Goal: Information Seeking & Learning: Learn about a topic

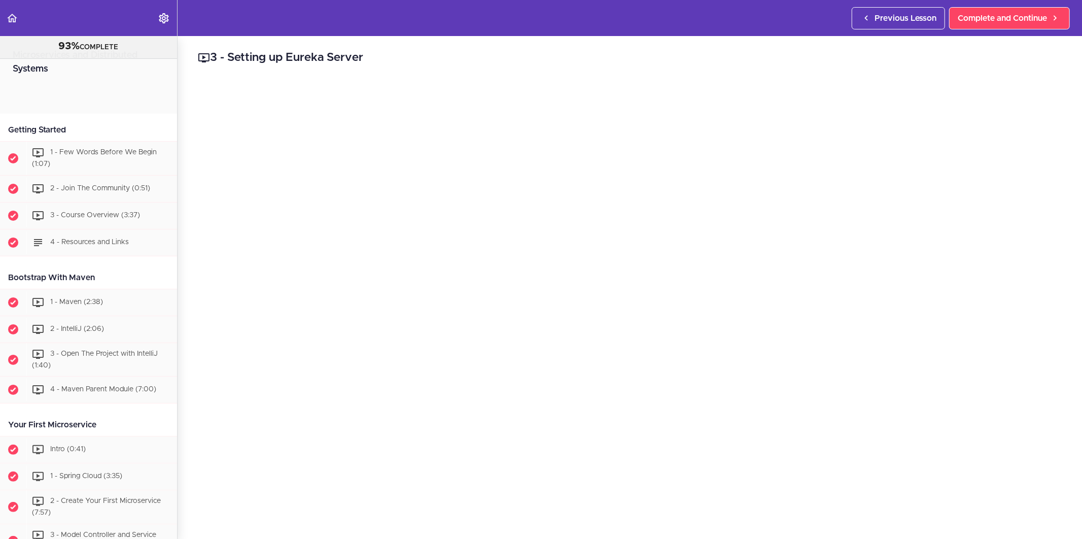
scroll to position [935, 0]
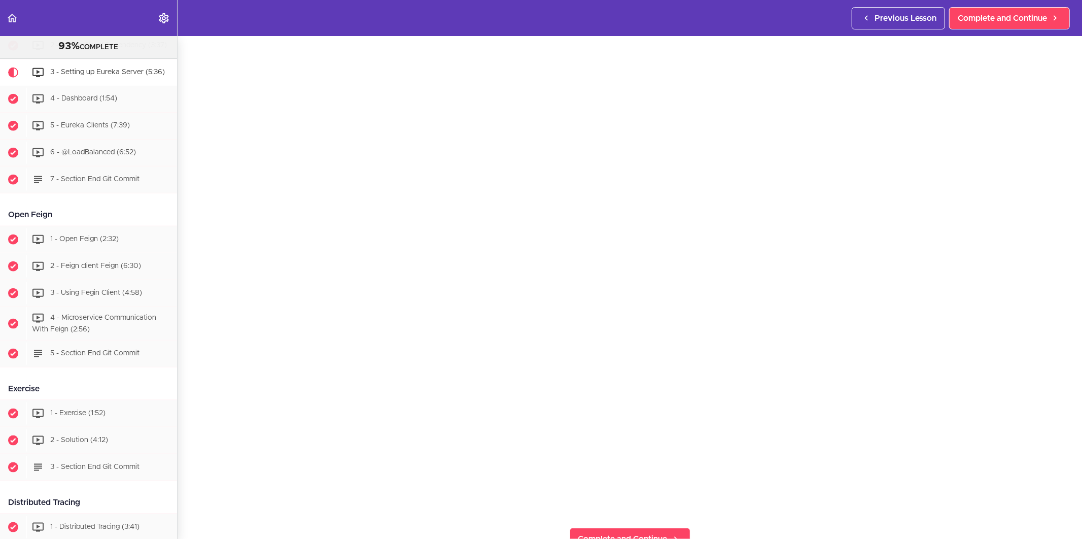
click at [753, 516] on section "Microservices and Distributed Systems 93% COMPLETE Getting Started 1 - Few Word…" at bounding box center [541, 287] width 1082 height 503
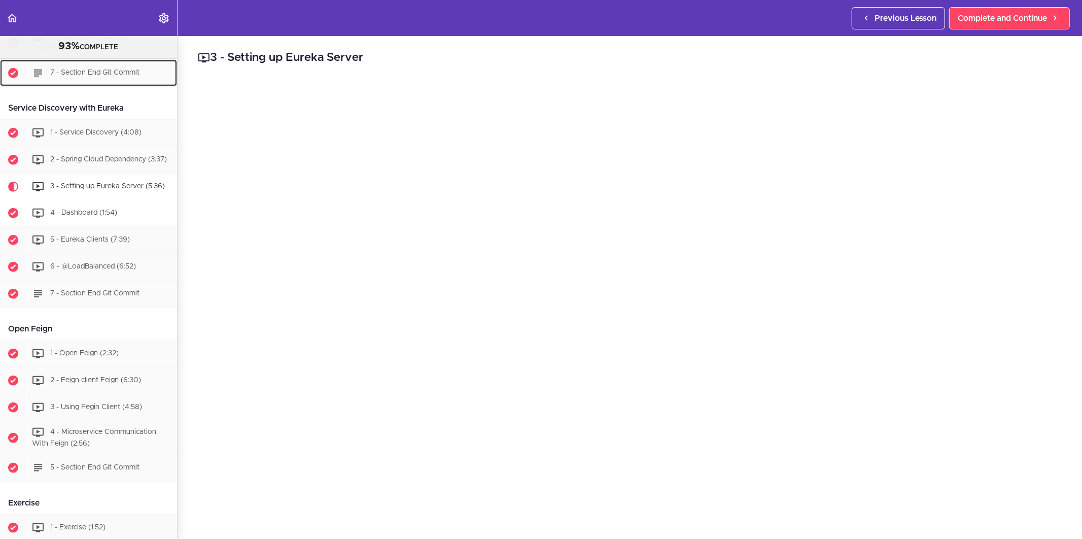
scroll to position [822, 0]
drag, startPoint x: 381, startPoint y: 57, endPoint x: 367, endPoint y: 60, distance: 14.9
click at [367, 60] on h2 "3 - Setting up Eureka Server" at bounding box center [630, 57] width 864 height 17
click at [396, 58] on h2 "3 - Setting up Eureka Server" at bounding box center [630, 57] width 864 height 17
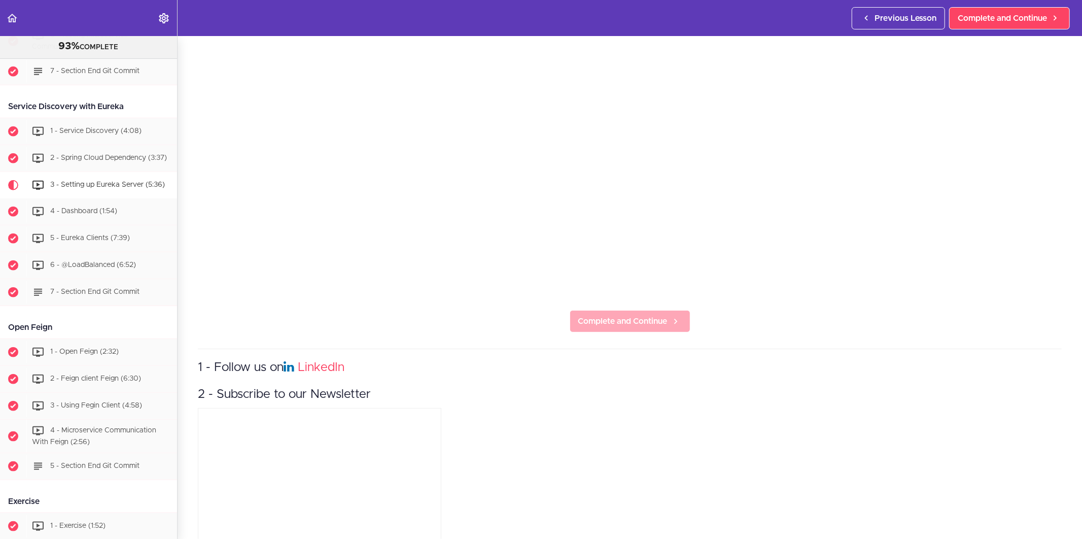
scroll to position [323, 0]
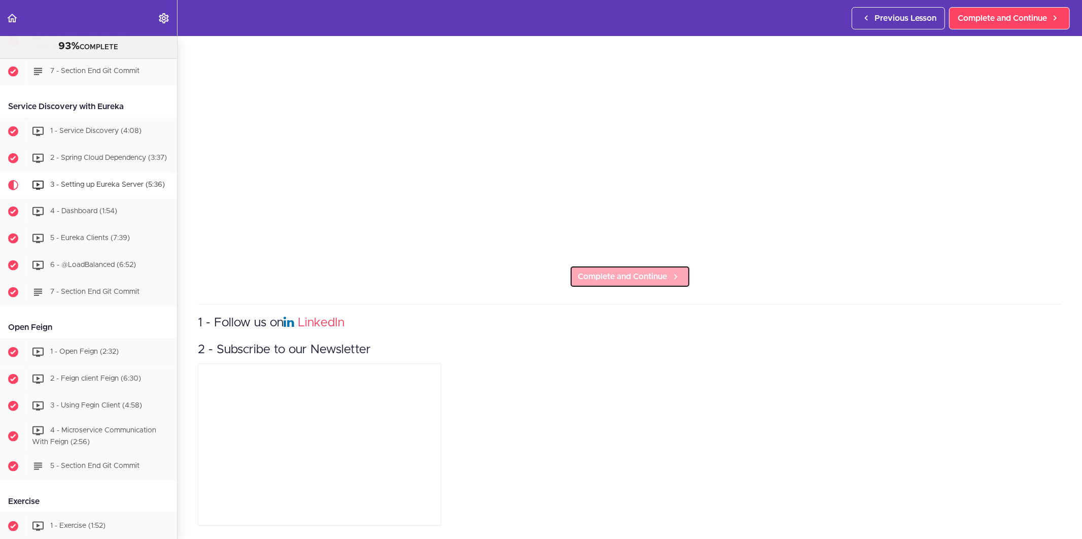
click at [605, 270] on span "Complete and Continue" at bounding box center [622, 276] width 89 height 12
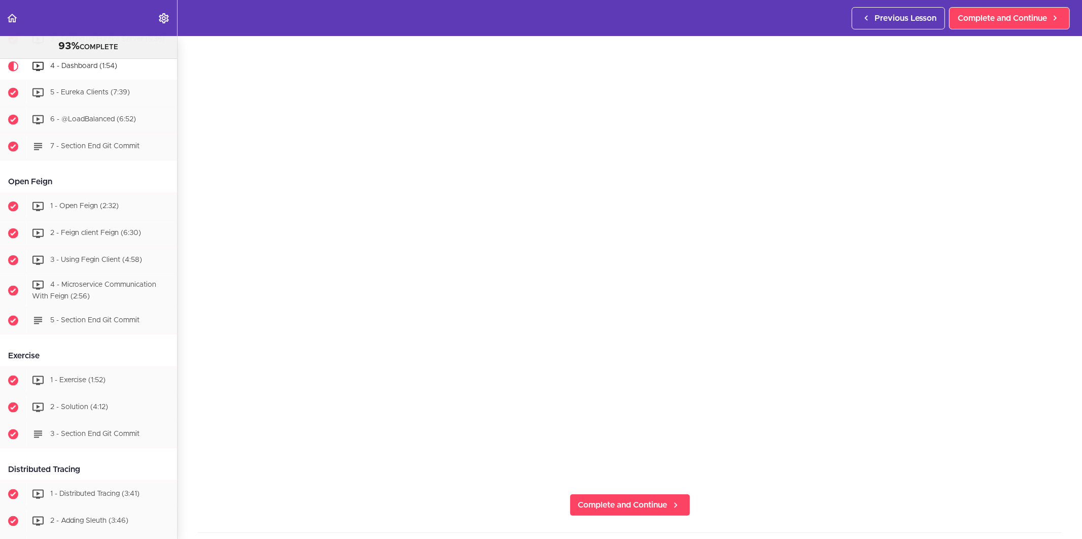
scroll to position [169, 0]
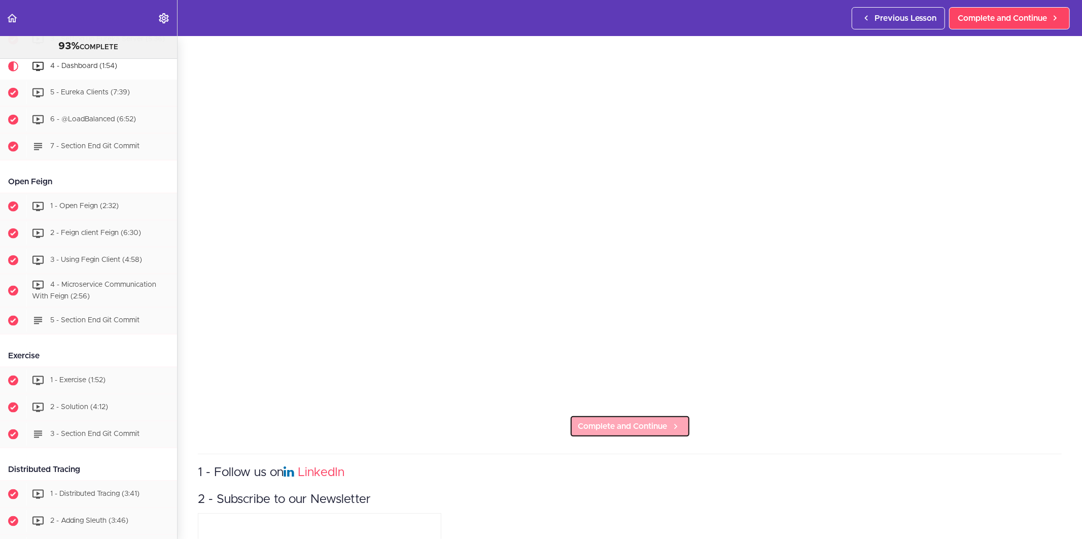
click at [656, 420] on span "Complete and Continue" at bounding box center [622, 426] width 89 height 12
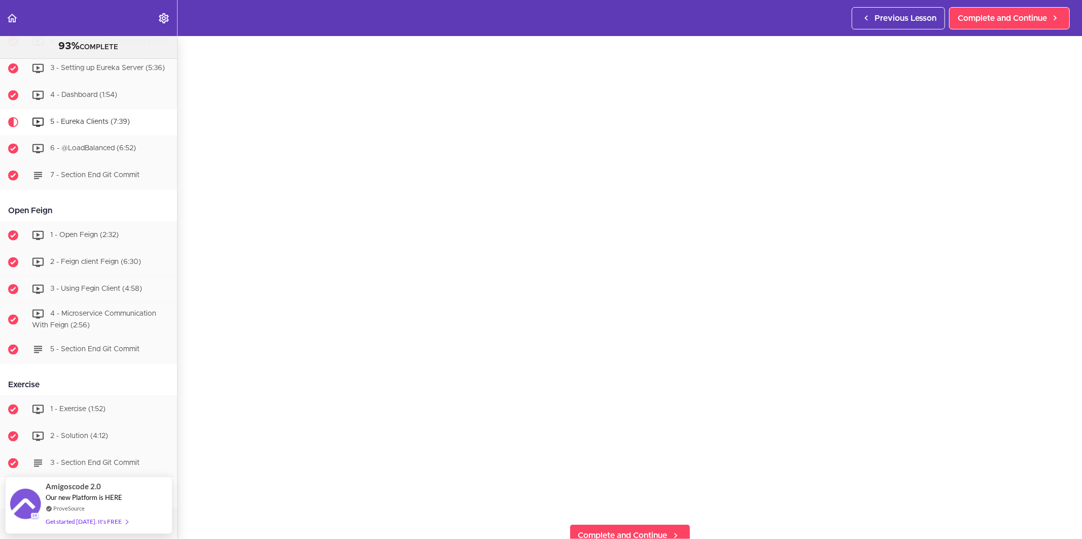
scroll to position [56, 0]
click at [450, 523] on section "Microservices and Distributed Systems 93% COMPLETE Getting Started 1 - Few Word…" at bounding box center [541, 287] width 1082 height 503
click at [728, 516] on section "Microservices and Distributed Systems 93% COMPLETE Getting Started 1 - Few Word…" at bounding box center [541, 287] width 1082 height 503
click at [739, 520] on section "Microservices and Distributed Systems 93% COMPLETE Getting Started 1 - Few Word…" at bounding box center [541, 287] width 1082 height 503
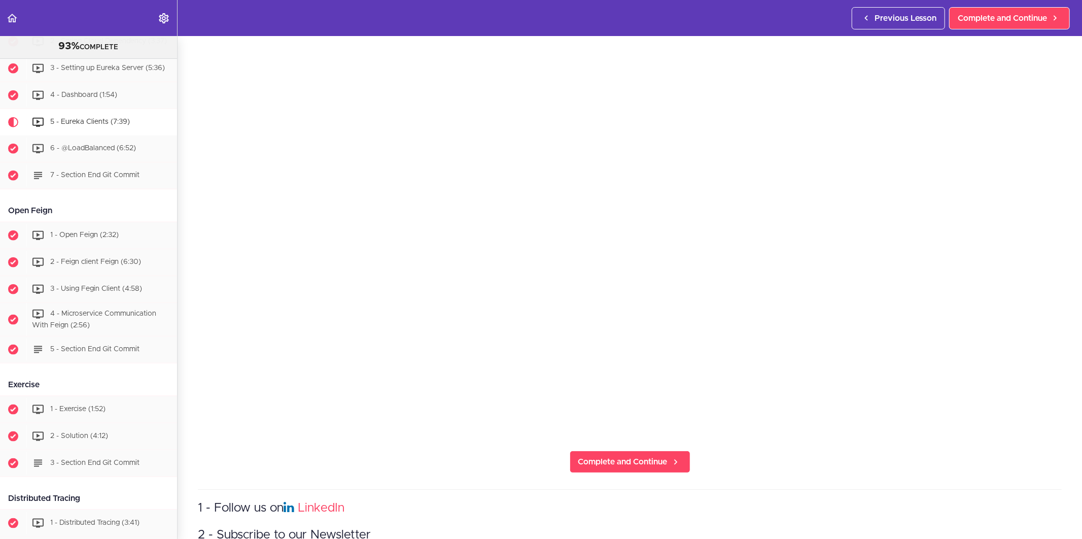
scroll to position [169, 0]
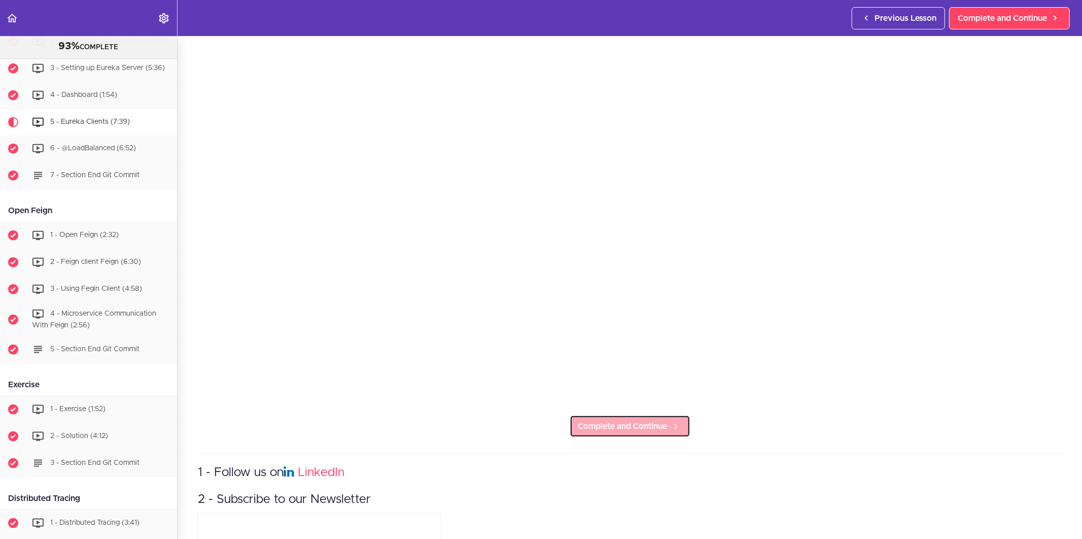
click at [675, 422] on icon at bounding box center [675, 426] width 12 height 11
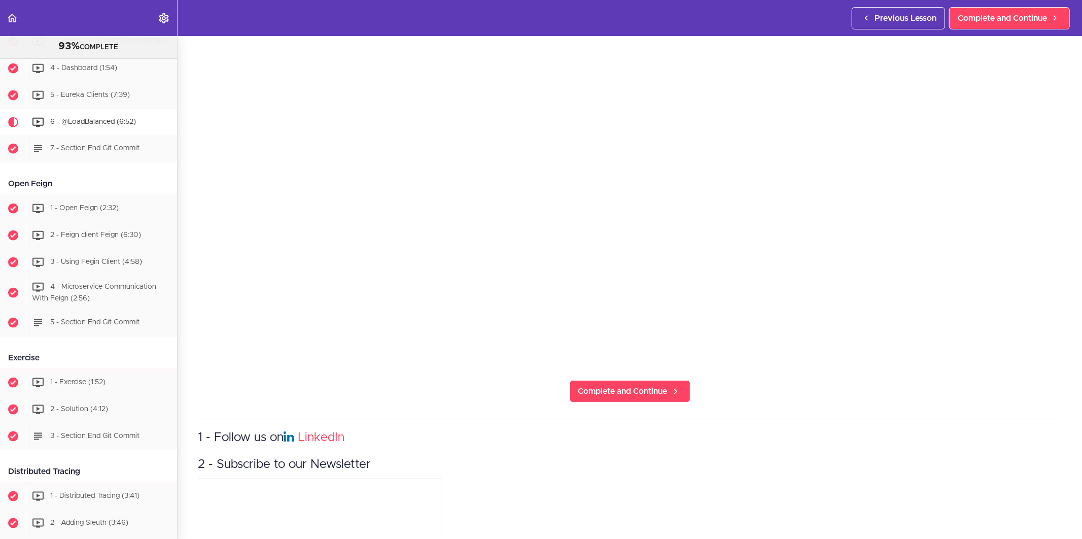
scroll to position [225, 0]
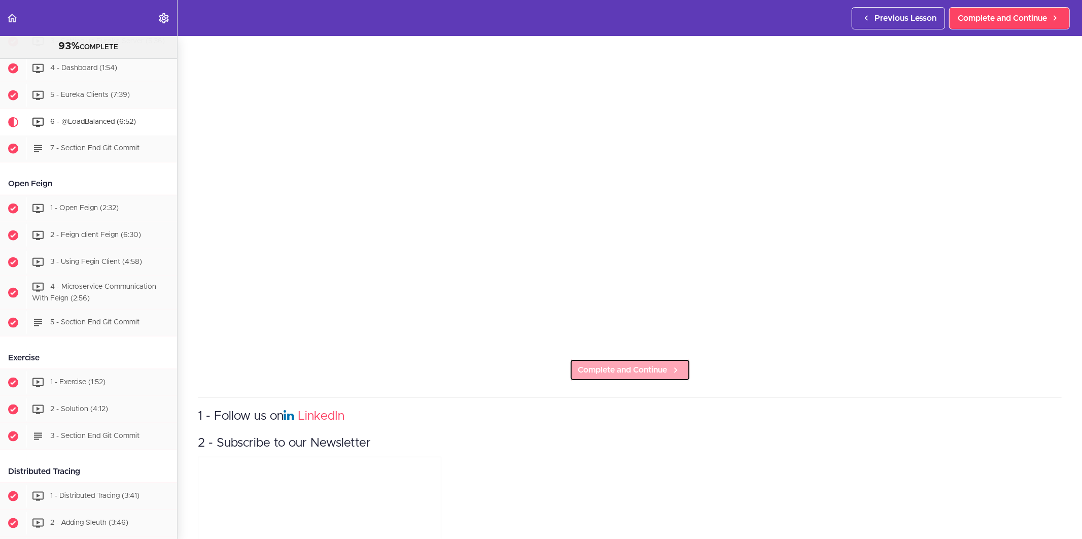
click at [648, 373] on link "Complete and Continue" at bounding box center [629, 370] width 121 height 22
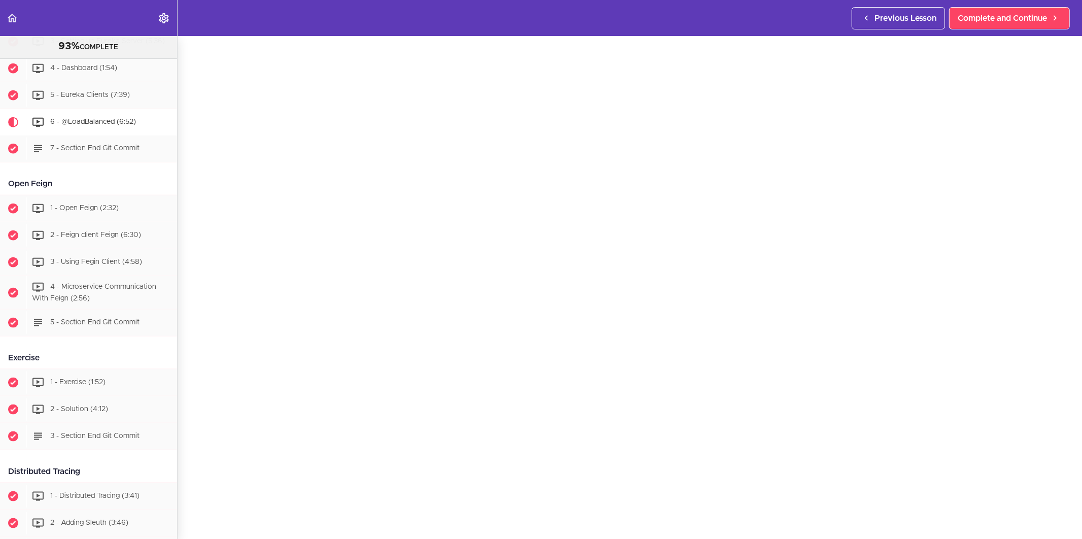
scroll to position [147, 0]
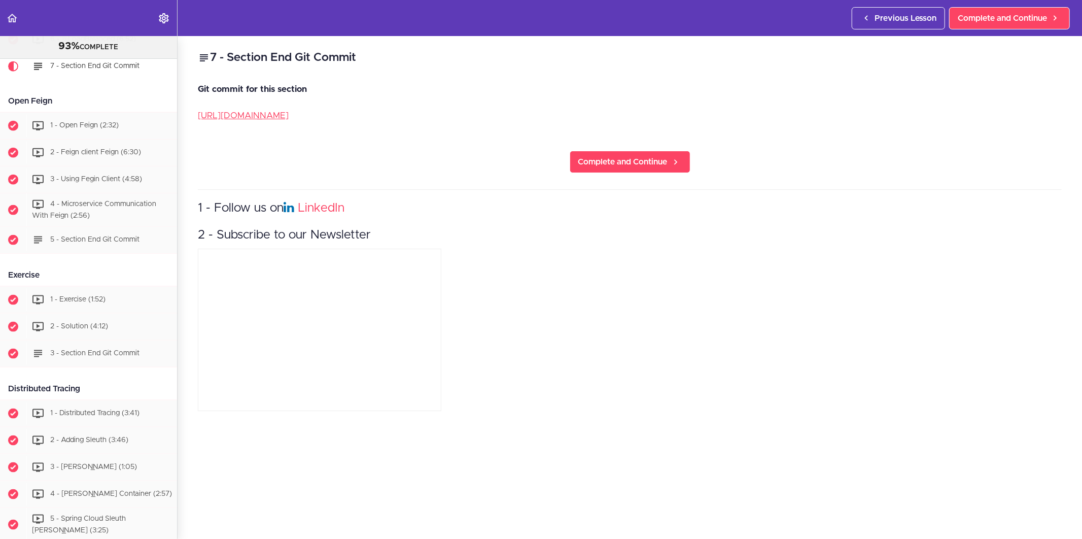
scroll to position [1049, 0]
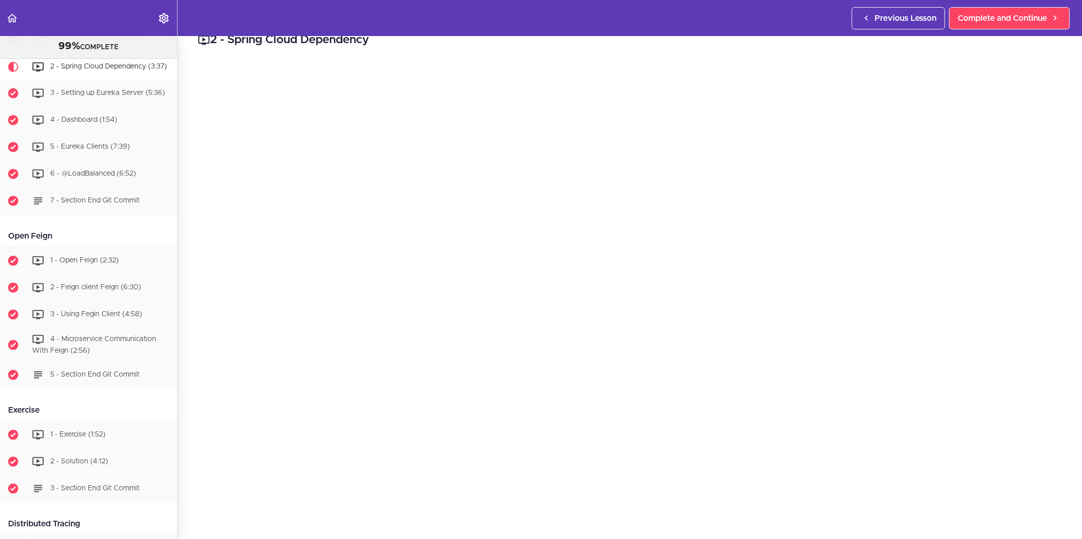
scroll to position [56, 0]
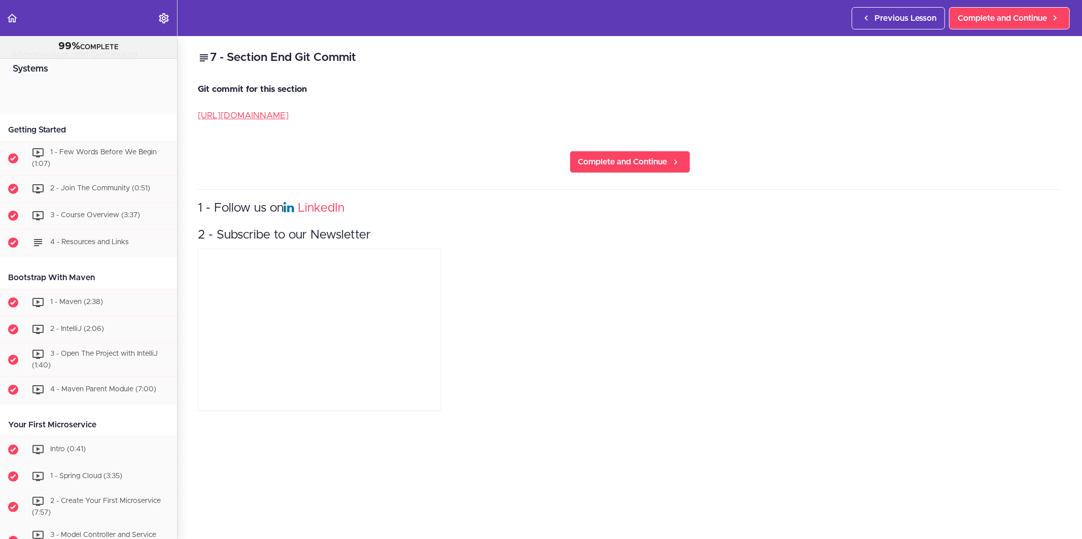
scroll to position [1036, 0]
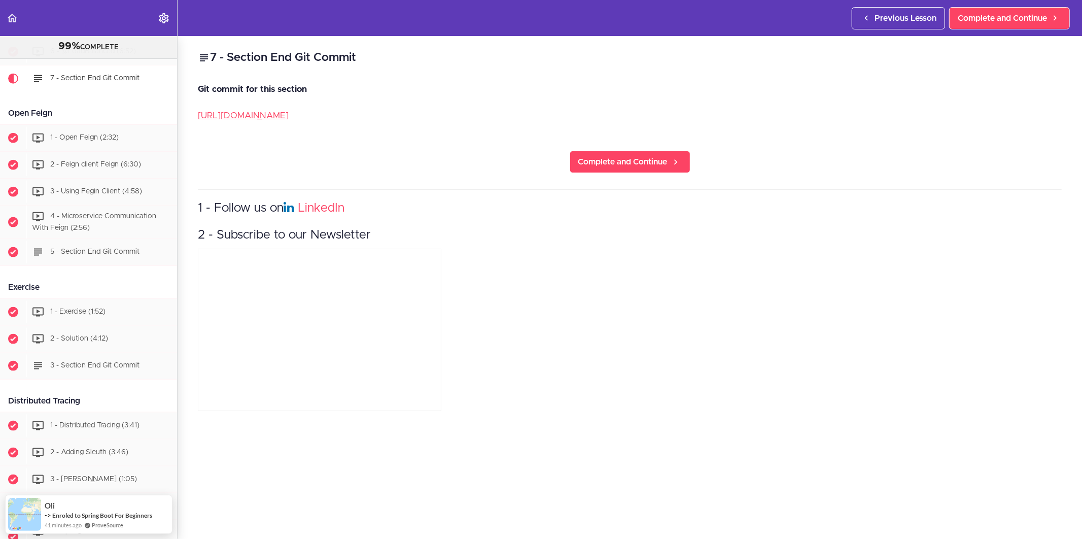
click at [398, 120] on p "https://github.com/amigoscode/microservices/commit/f380637d80b3ff5990d3465a50da…" at bounding box center [630, 115] width 864 height 15
click at [289, 118] on link "https://github.com/amigoscode/microservices/commit/f380637d80b3ff5990d3465a50da…" at bounding box center [243, 115] width 91 height 9
